Goal: Navigation & Orientation: Find specific page/section

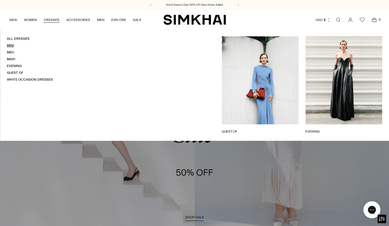
click at [9, 47] on link "Mini" at bounding box center [10, 46] width 7 height 4
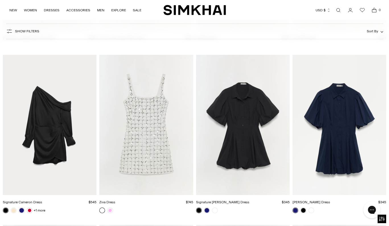
scroll to position [1542, 0]
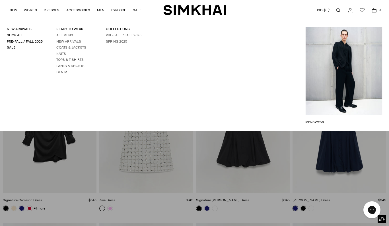
click at [99, 10] on link "MEN" at bounding box center [100, 10] width 7 height 13
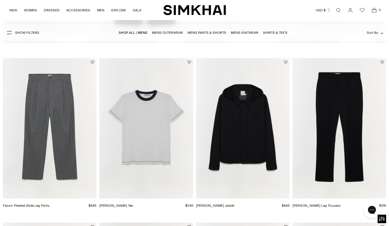
scroll to position [189, 0]
